Goal: Task Accomplishment & Management: Use online tool/utility

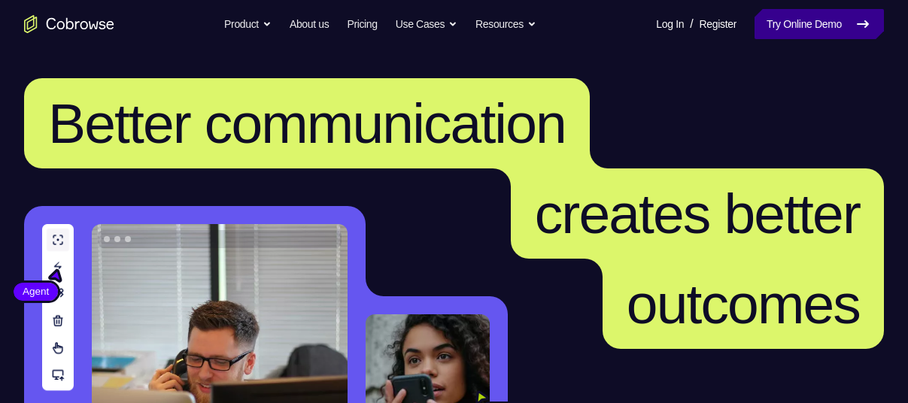
click at [837, 29] on link "Try Online Demo" at bounding box center [818, 24] width 129 height 30
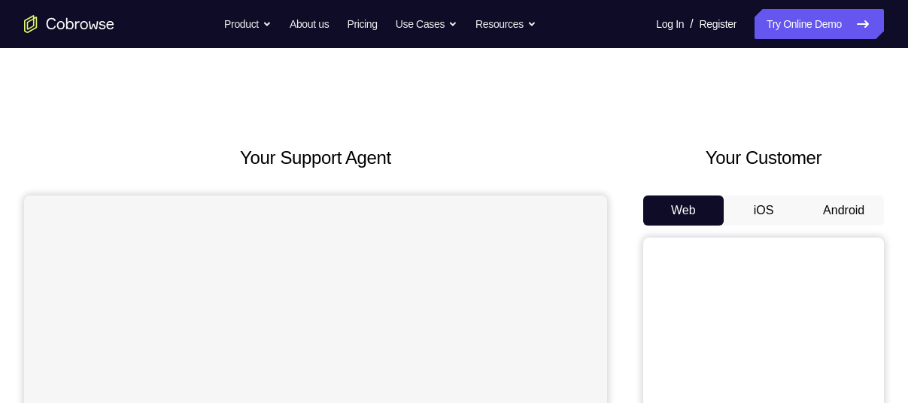
click at [857, 207] on button "Android" at bounding box center [843, 211] width 80 height 30
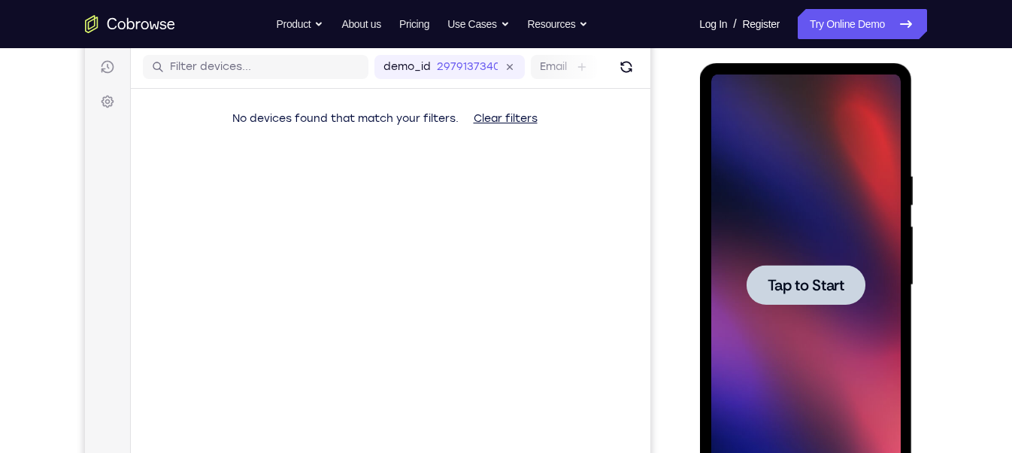
click at [772, 254] on div at bounding box center [806, 284] width 190 height 421
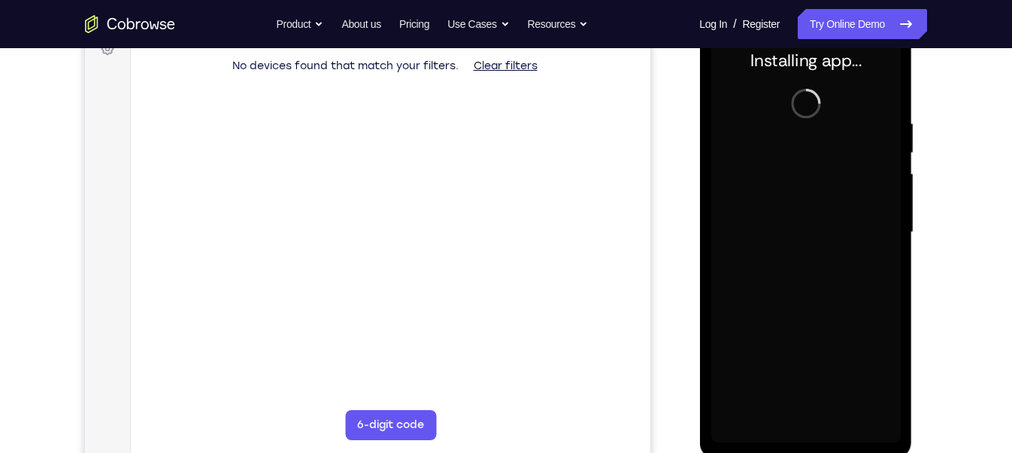
scroll to position [237, 0]
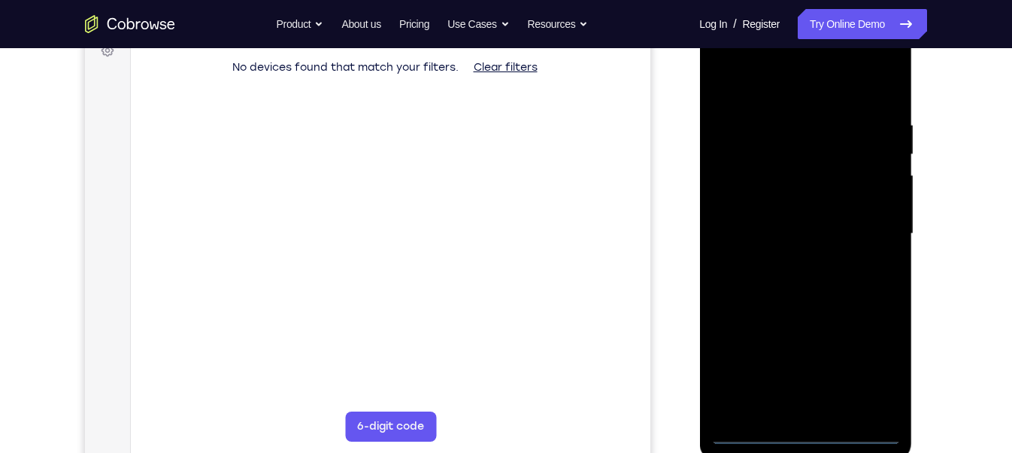
click at [808, 402] on div at bounding box center [806, 233] width 190 height 421
click at [872, 365] on div at bounding box center [806, 233] width 190 height 421
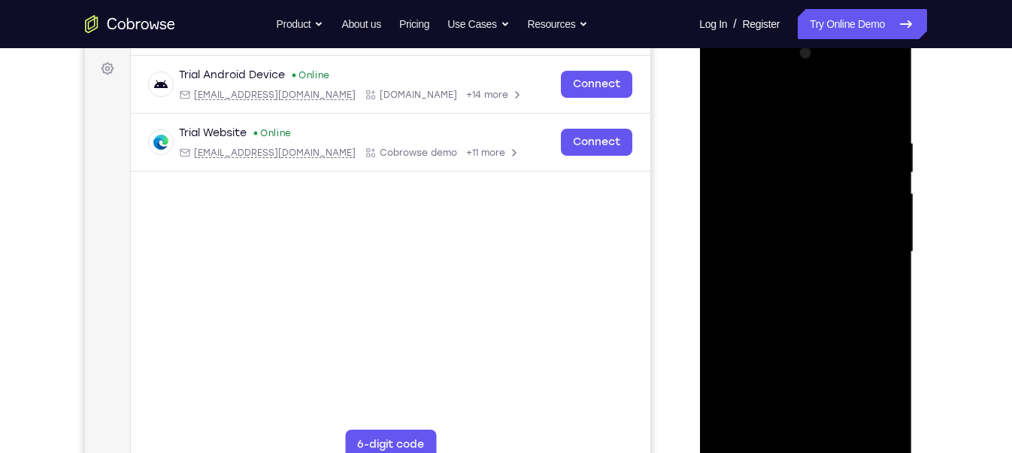
scroll to position [217, 0]
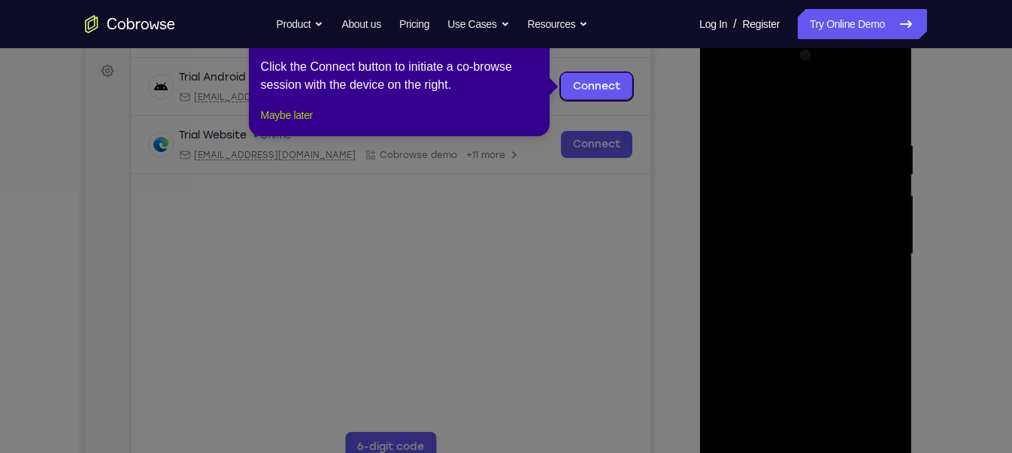
click at [284, 124] on button "Maybe later" at bounding box center [287, 115] width 52 height 18
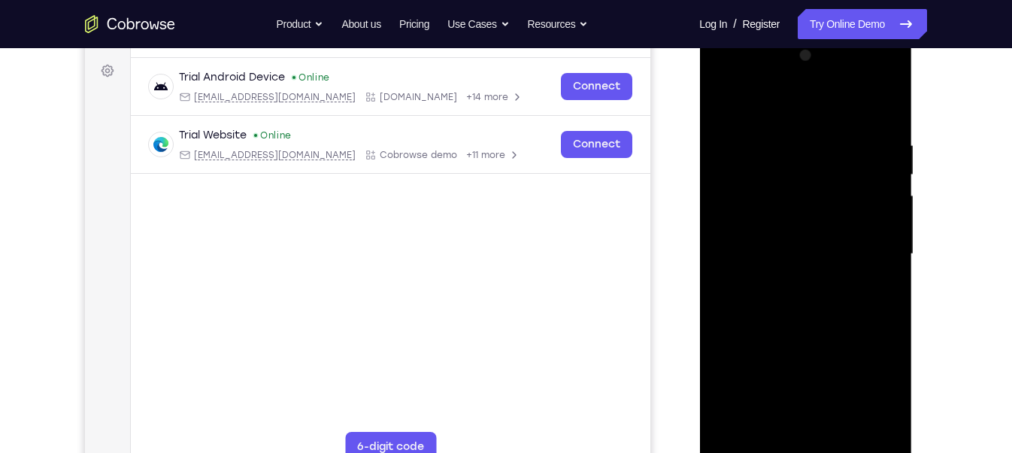
click at [727, 71] on div at bounding box center [806, 254] width 190 height 421
click at [867, 250] on div at bounding box center [806, 254] width 190 height 421
click at [787, 278] on div at bounding box center [806, 254] width 190 height 421
click at [792, 219] on div at bounding box center [806, 254] width 190 height 421
click at [782, 245] on div at bounding box center [806, 254] width 190 height 421
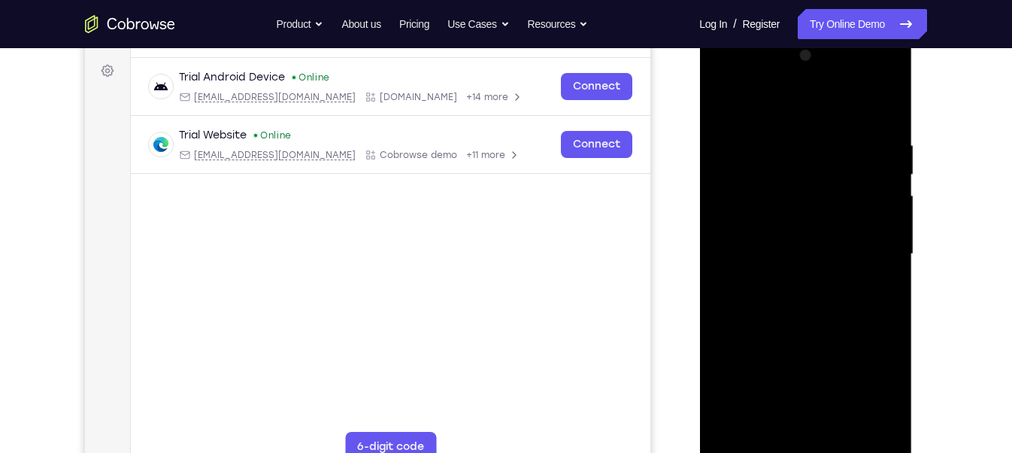
click at [790, 278] on div at bounding box center [806, 254] width 190 height 421
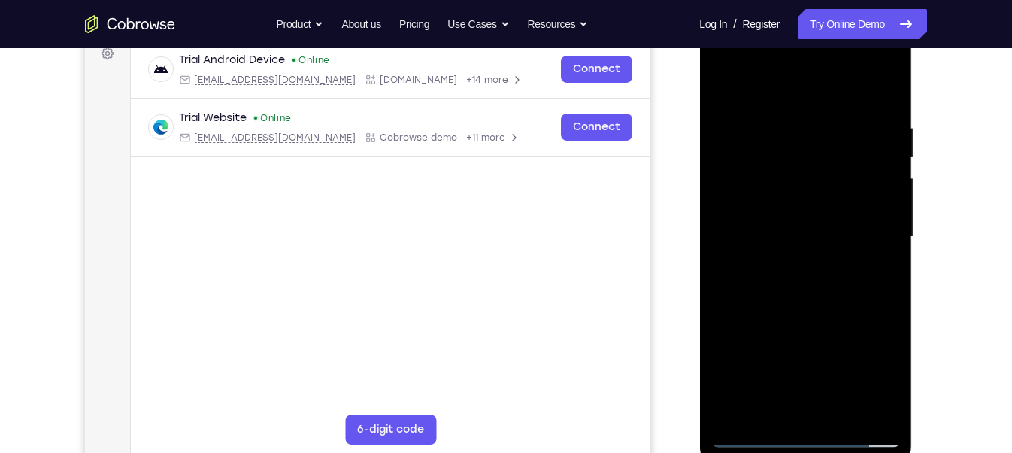
scroll to position [236, 0]
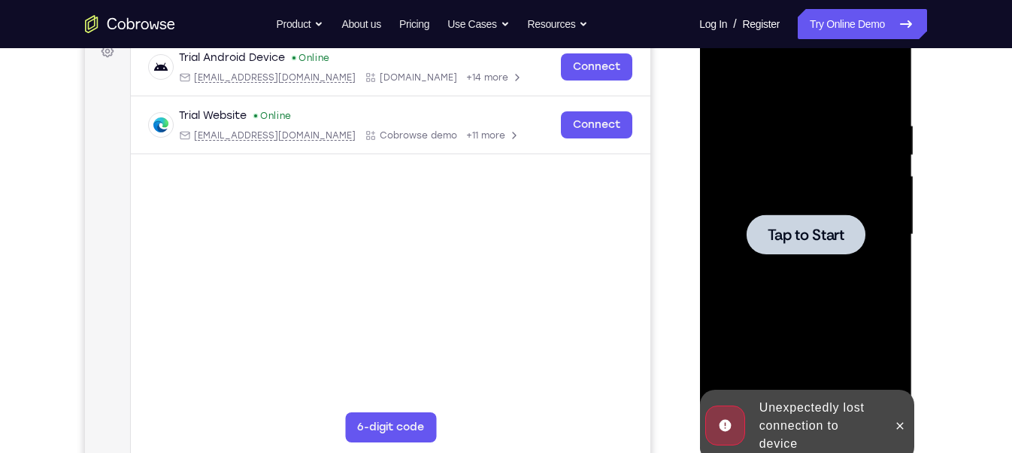
click at [834, 222] on div at bounding box center [805, 234] width 119 height 40
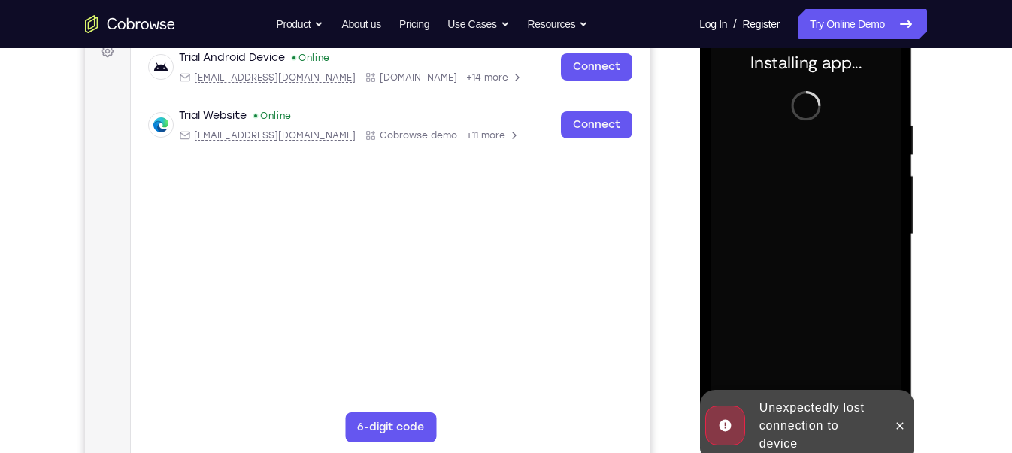
scroll to position [219, 0]
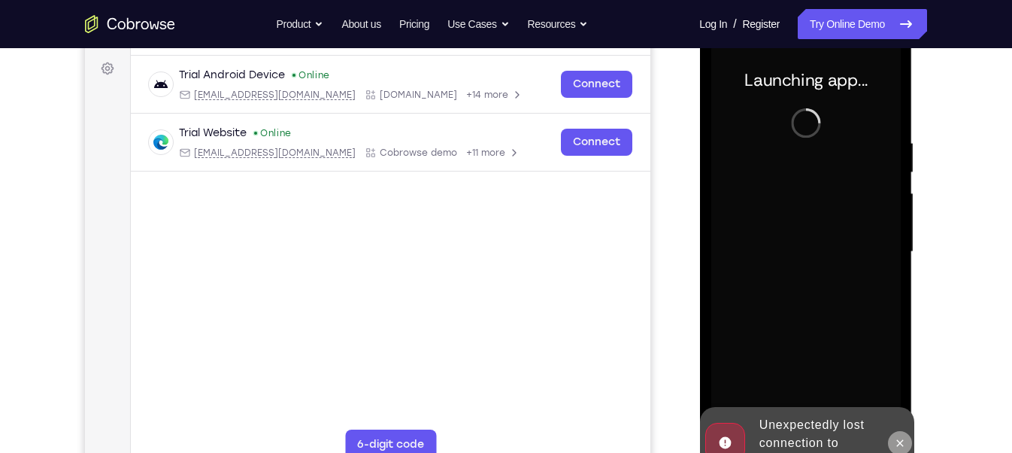
click at [897, 402] on button at bounding box center [899, 443] width 24 height 24
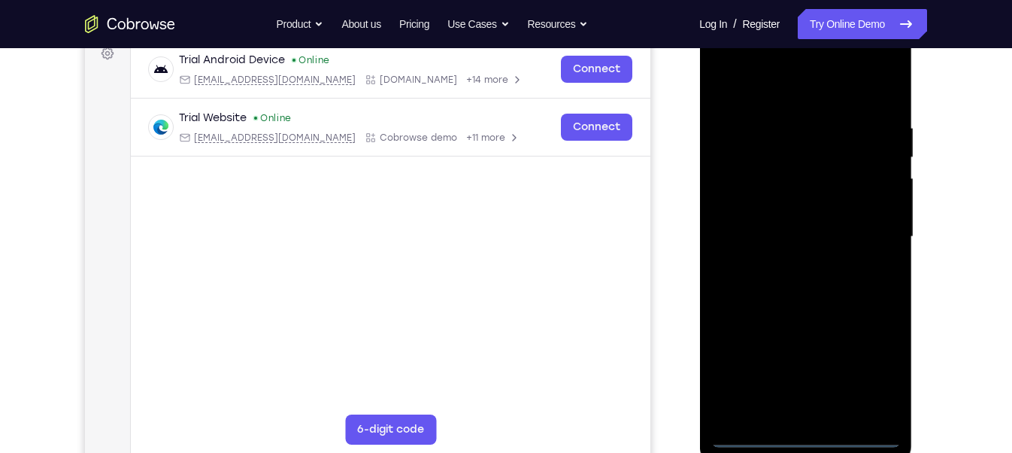
scroll to position [235, 0]
click at [811, 402] on div at bounding box center [806, 235] width 190 height 421
click at [803, 402] on div at bounding box center [806, 235] width 190 height 421
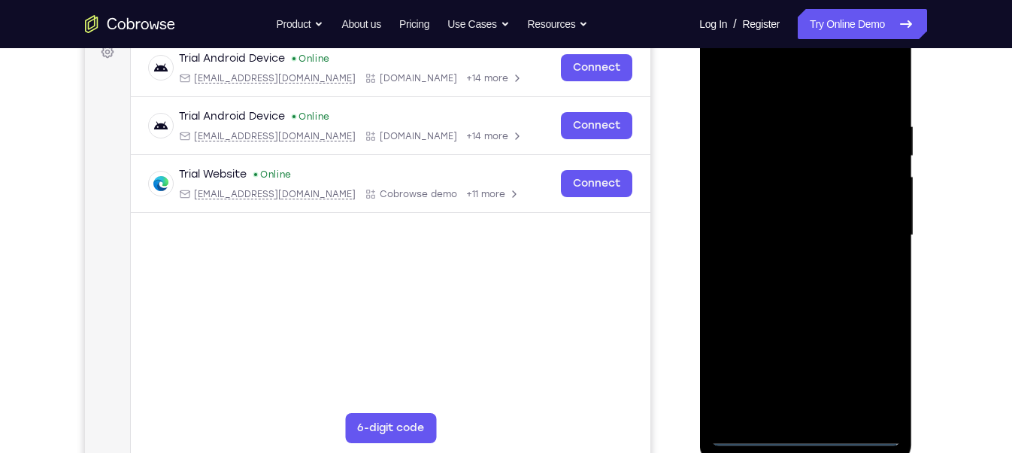
click at [867, 382] on div at bounding box center [806, 235] width 190 height 421
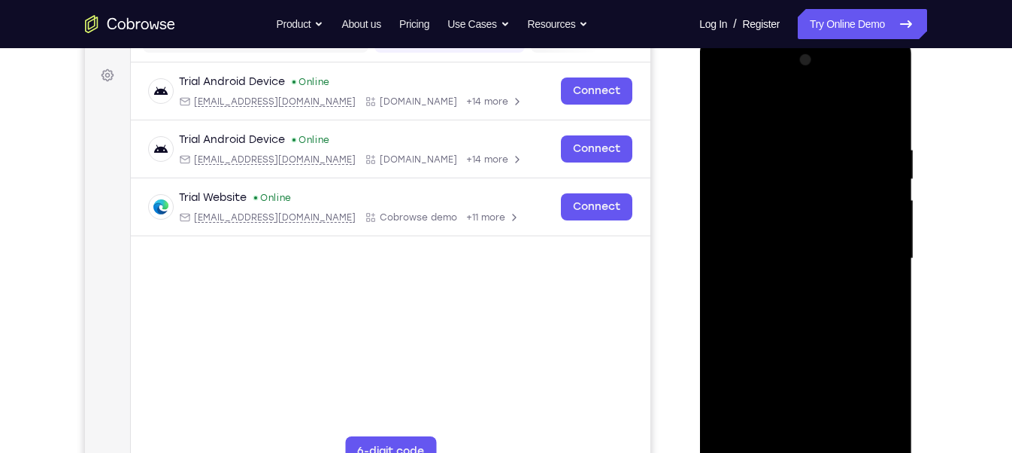
click at [873, 386] on div at bounding box center [806, 258] width 190 height 421
click at [725, 79] on div at bounding box center [806, 258] width 190 height 421
click at [880, 243] on div at bounding box center [806, 258] width 190 height 421
click at [787, 290] on div at bounding box center [806, 258] width 190 height 421
click at [837, 240] on div at bounding box center [806, 258] width 190 height 421
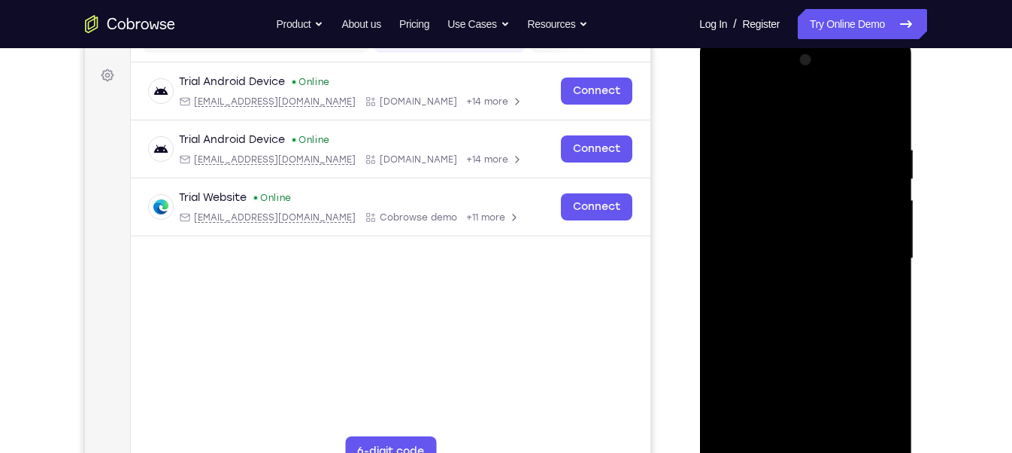
click at [809, 225] on div at bounding box center [806, 258] width 190 height 421
click at [820, 255] on div at bounding box center [806, 258] width 190 height 421
click at [799, 302] on div at bounding box center [806, 258] width 190 height 421
click at [814, 294] on div at bounding box center [806, 258] width 190 height 421
drag, startPoint x: 805, startPoint y: 117, endPoint x: 804, endPoint y: 82, distance: 35.4
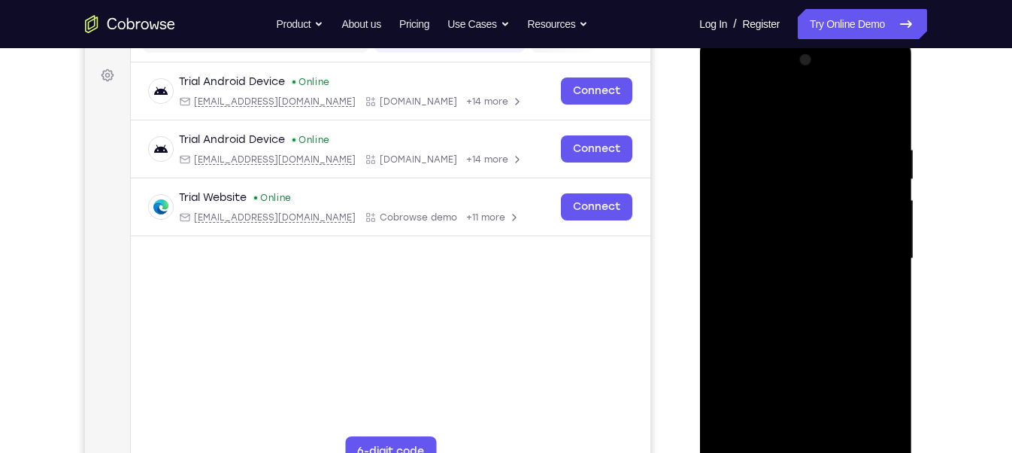
click at [804, 82] on div at bounding box center [806, 258] width 190 height 421
click at [794, 302] on div at bounding box center [806, 258] width 190 height 421
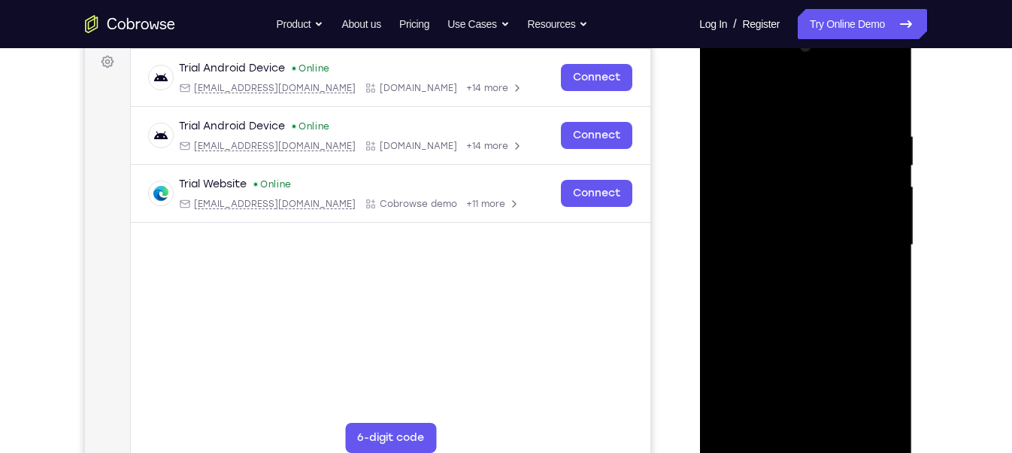
scroll to position [226, 0]
click at [810, 291] on div at bounding box center [806, 245] width 190 height 421
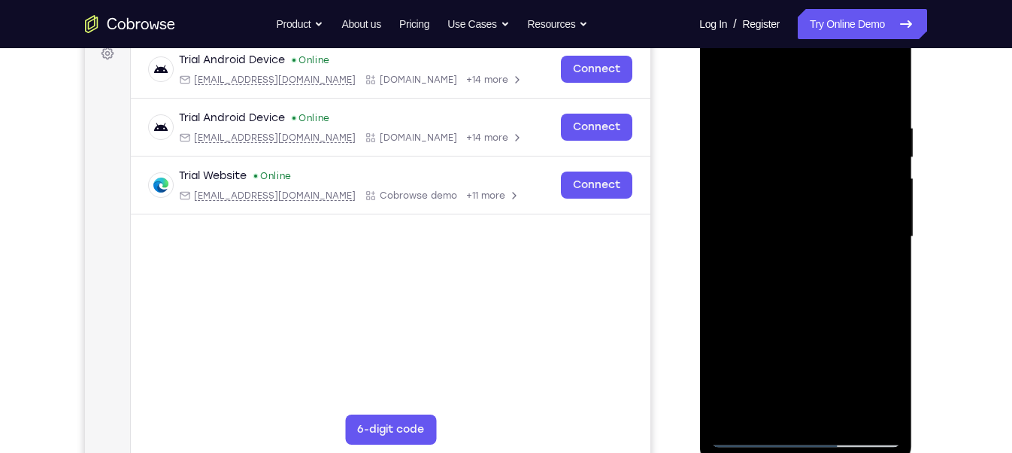
click at [840, 305] on div at bounding box center [806, 236] width 190 height 421
click at [840, 402] on div at bounding box center [806, 236] width 190 height 421
click at [845, 319] on div at bounding box center [806, 236] width 190 height 421
click at [869, 206] on div at bounding box center [806, 236] width 190 height 421
click at [752, 402] on div at bounding box center [806, 236] width 190 height 421
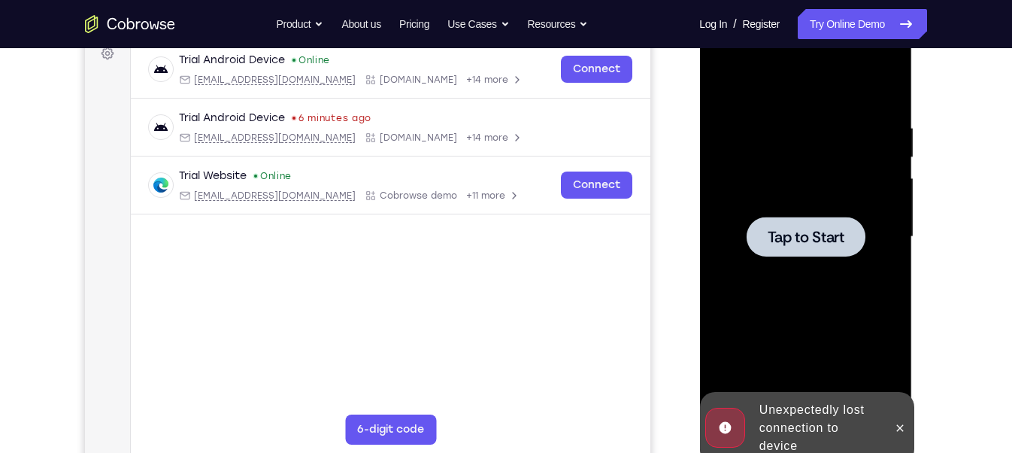
click at [824, 223] on div at bounding box center [805, 237] width 119 height 40
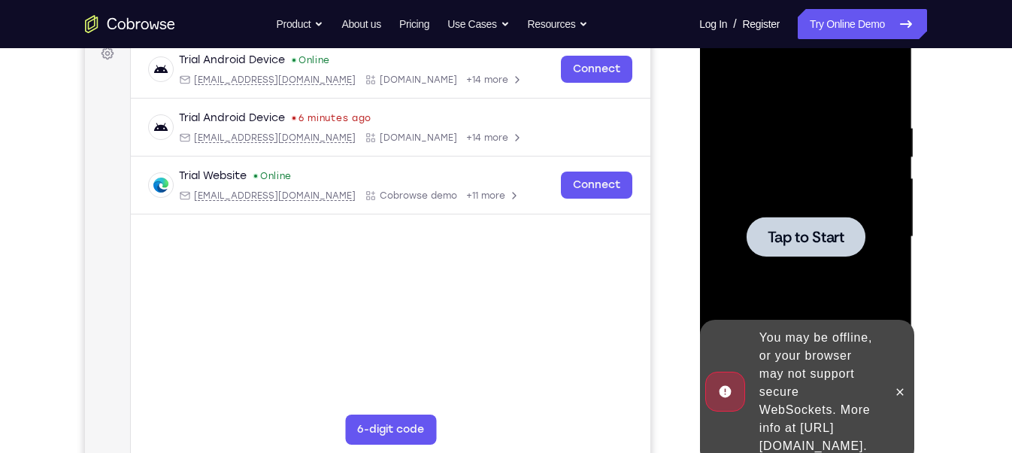
click at [766, 183] on div at bounding box center [806, 236] width 190 height 421
click at [838, 244] on span "Tap to Start" at bounding box center [805, 236] width 77 height 15
click at [895, 390] on button at bounding box center [899, 392] width 24 height 24
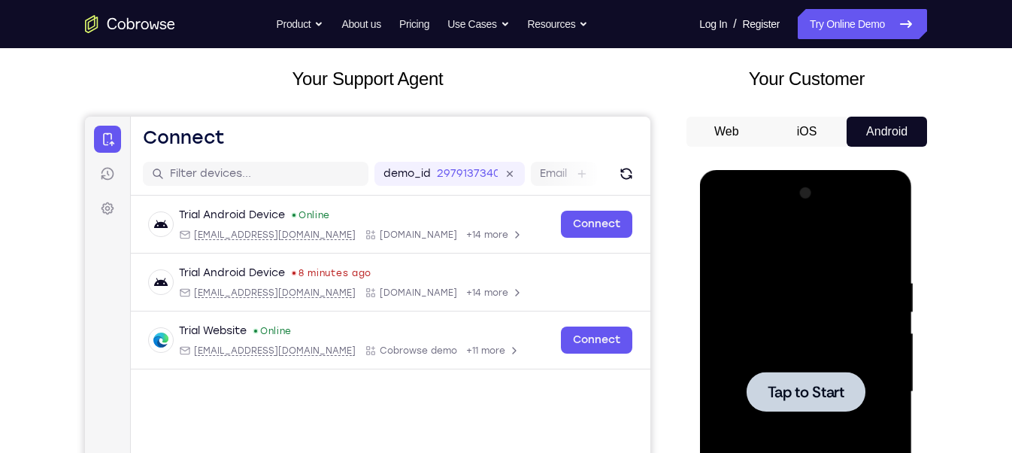
scroll to position [68, 0]
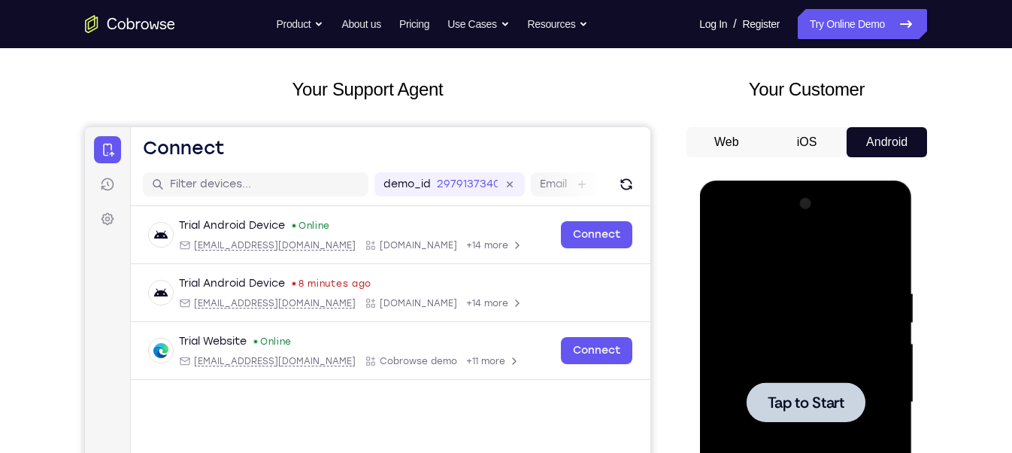
click at [741, 136] on button "Web" at bounding box center [727, 142] width 80 height 30
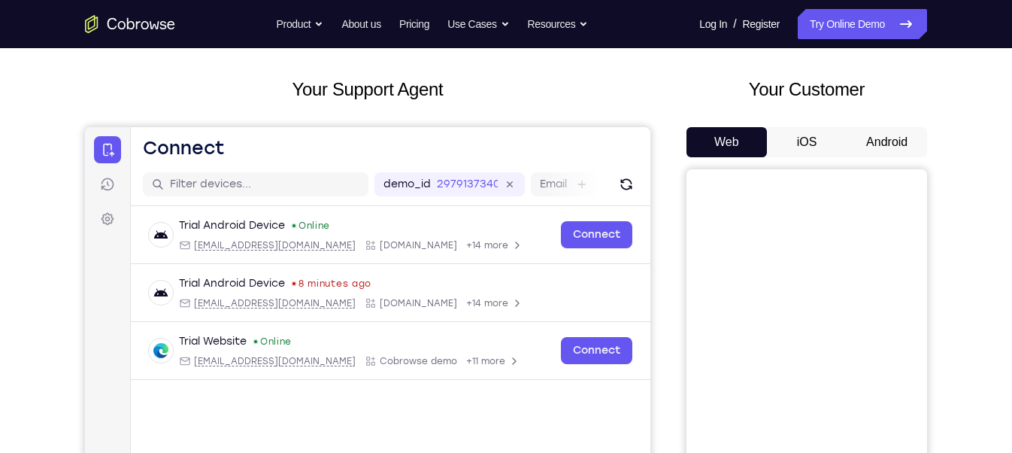
click at [904, 138] on button "Android" at bounding box center [887, 142] width 80 height 30
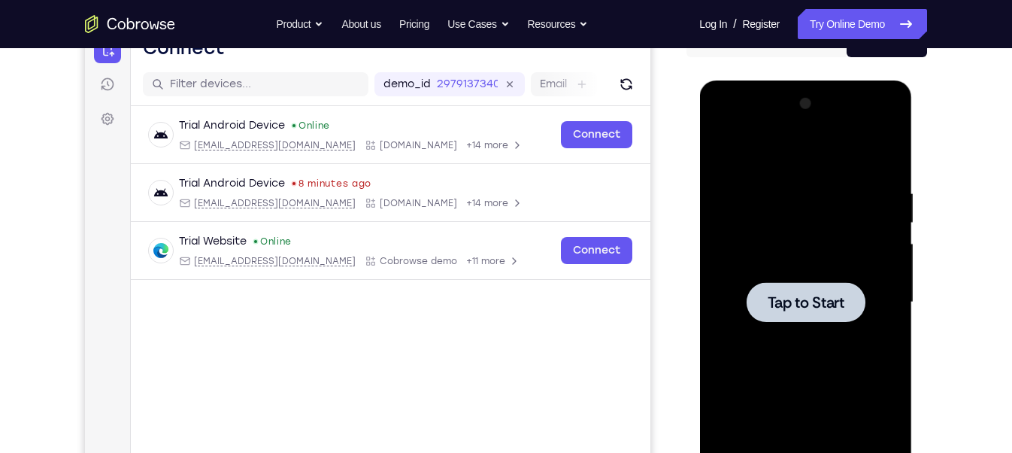
scroll to position [170, 0]
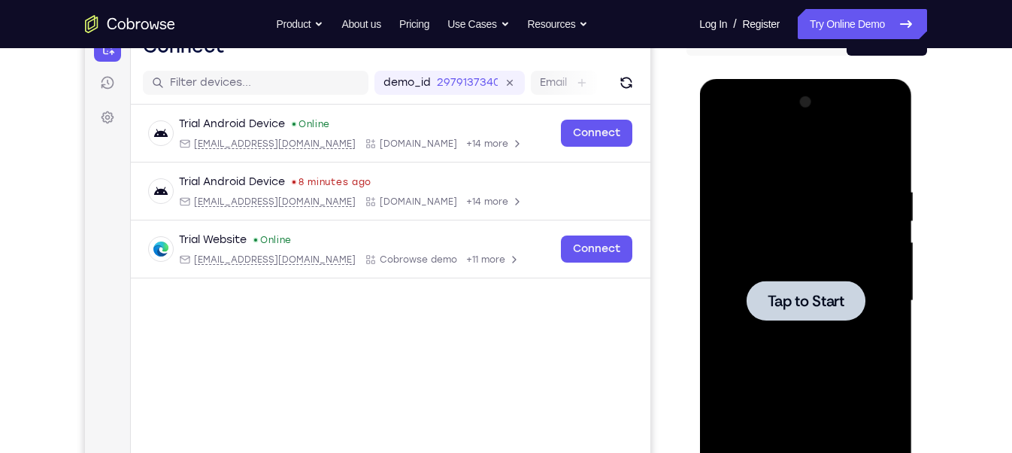
click at [824, 277] on div at bounding box center [806, 300] width 190 height 421
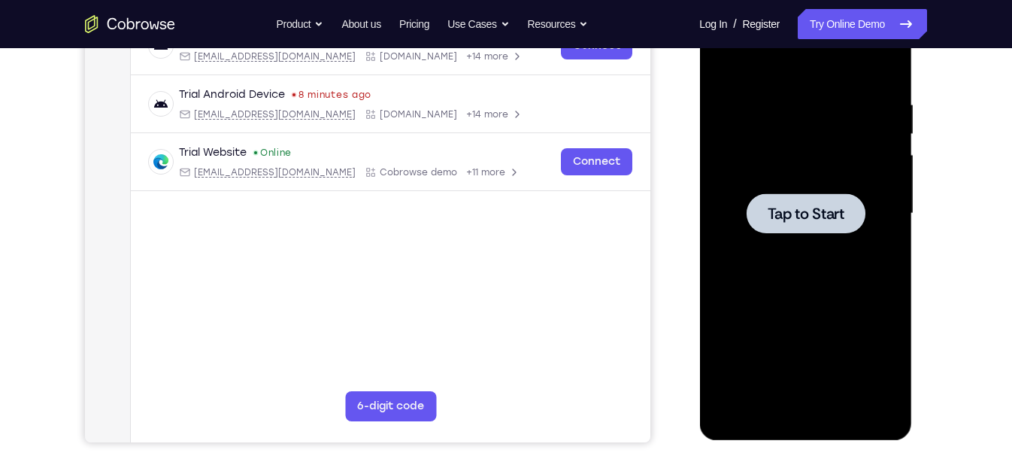
scroll to position [260, 0]
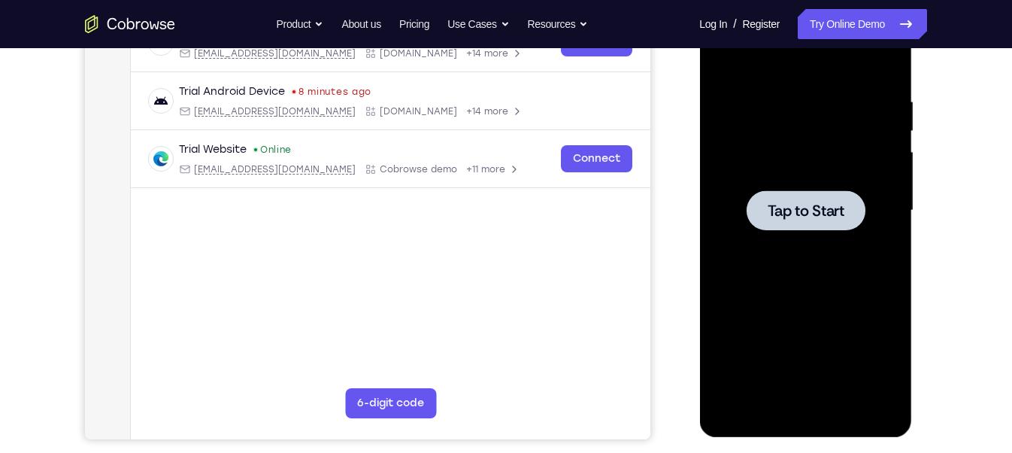
click at [756, 209] on div at bounding box center [805, 210] width 119 height 40
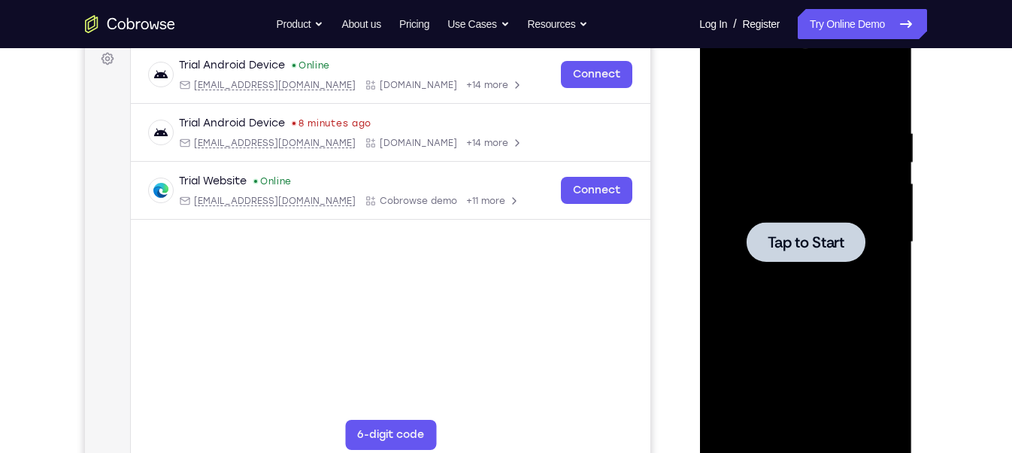
scroll to position [229, 0]
click at [772, 234] on span "Tap to Start" at bounding box center [805, 241] width 77 height 15
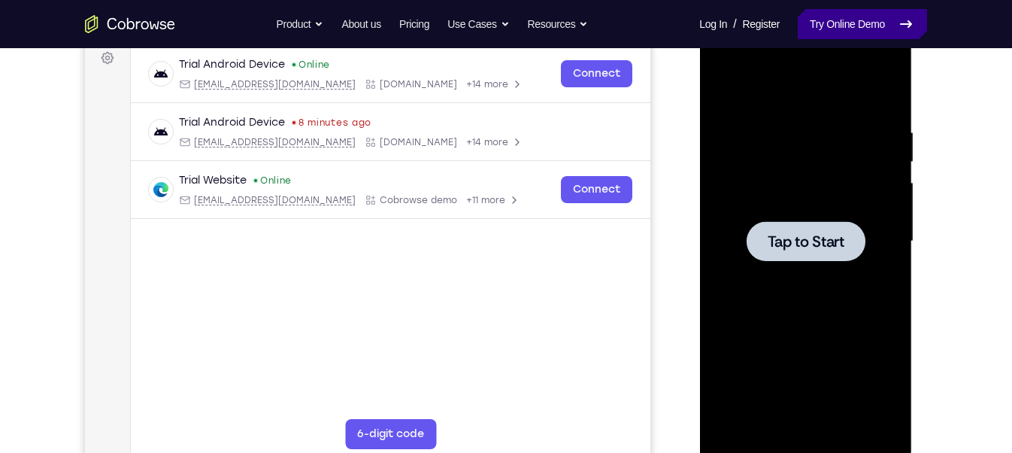
click at [878, 23] on link "Try Online Demo" at bounding box center [862, 24] width 129 height 30
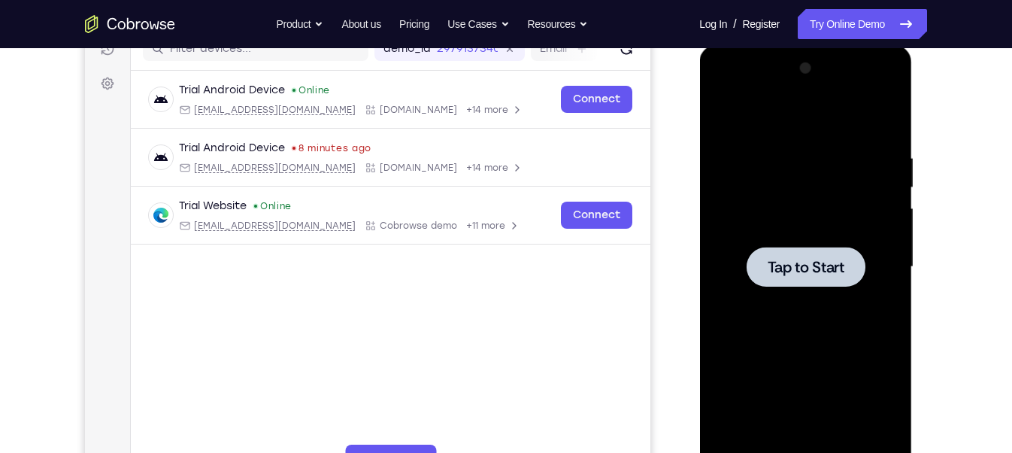
scroll to position [205, 0]
click at [810, 282] on div at bounding box center [805, 266] width 119 height 40
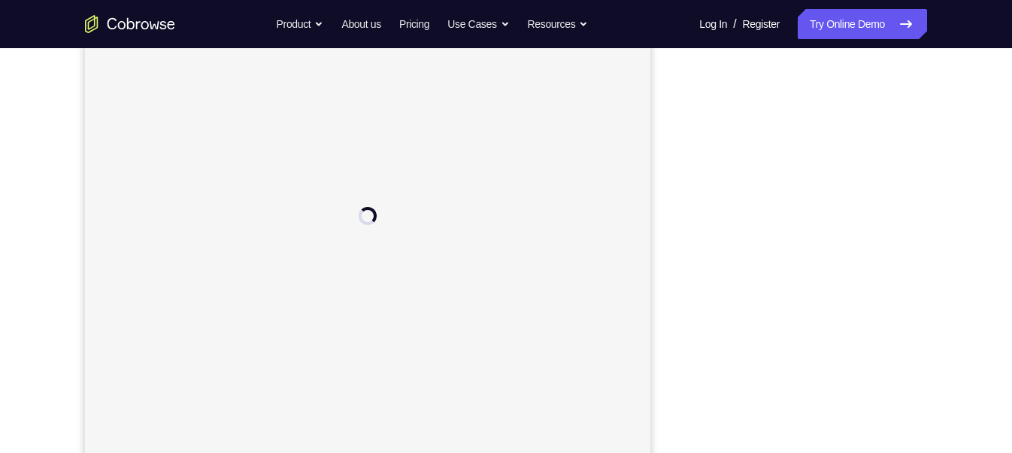
scroll to position [232, 0]
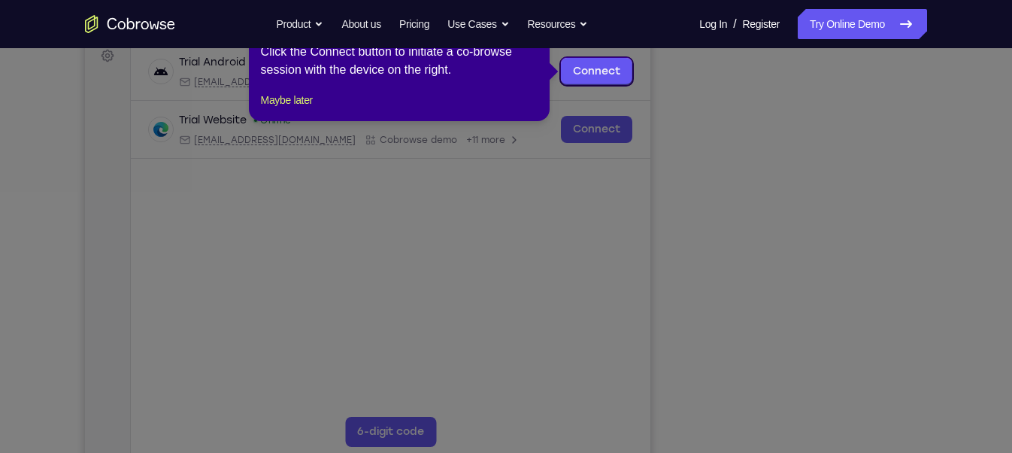
click at [878, 372] on icon at bounding box center [512, 226] width 1025 height 453
click at [307, 109] on button "Maybe later" at bounding box center [287, 100] width 52 height 18
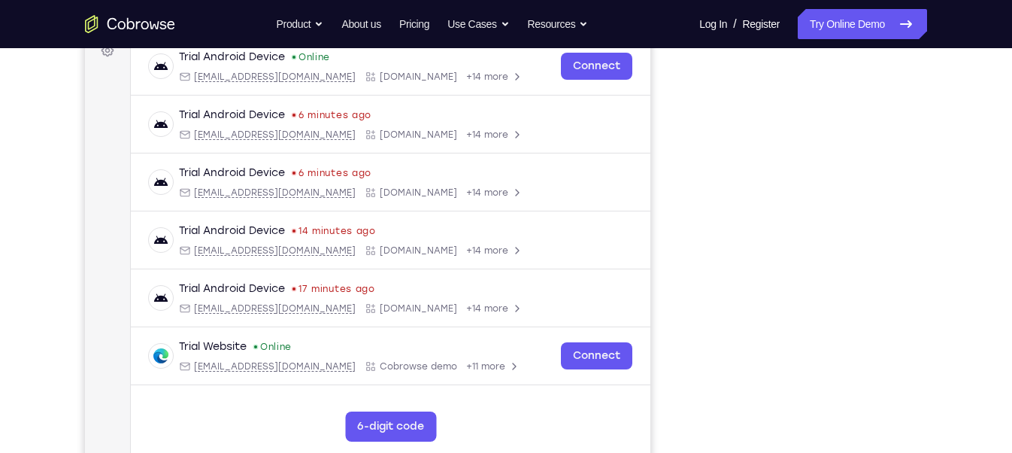
scroll to position [236, 0]
click at [945, 355] on div "Your Support Agent Your Customer Web iOS Android Next Steps We’d be happy to gi…" at bounding box center [506, 308] width 963 height 992
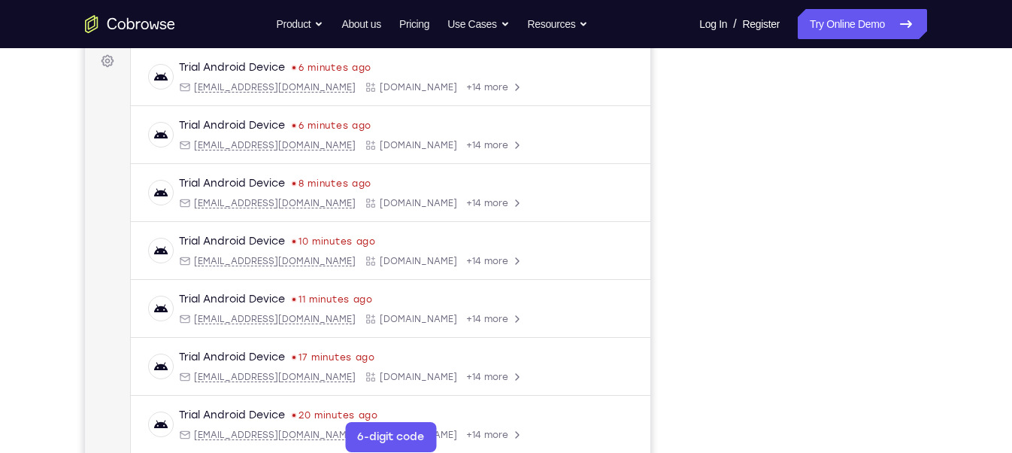
scroll to position [232, 0]
